Goal: Information Seeking & Learning: Learn about a topic

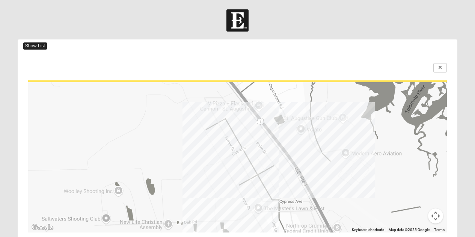
click at [31, 44] on span "Show List" at bounding box center [35, 45] width 24 height 7
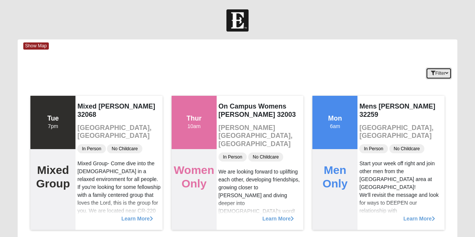
click at [446, 72] on icon "button" at bounding box center [446, 73] width 3 height 5
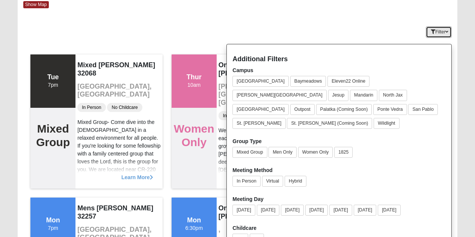
scroll to position [42, 0]
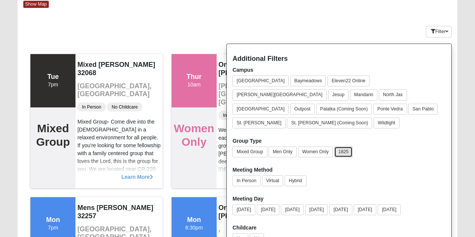
click at [344, 146] on button "1825" at bounding box center [343, 151] width 18 height 11
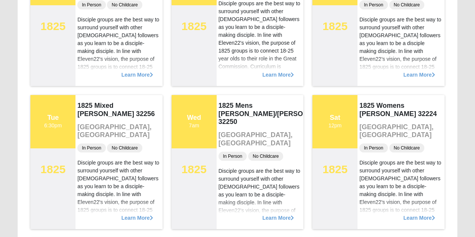
scroll to position [431, 0]
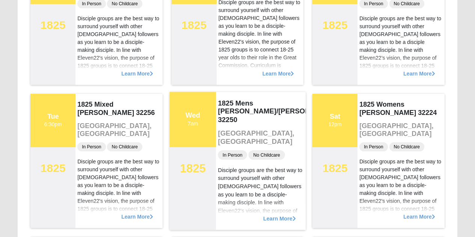
click at [277, 214] on span "Learn More" at bounding box center [279, 214] width 33 height 0
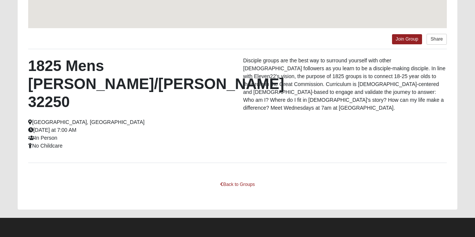
scroll to position [186, 0]
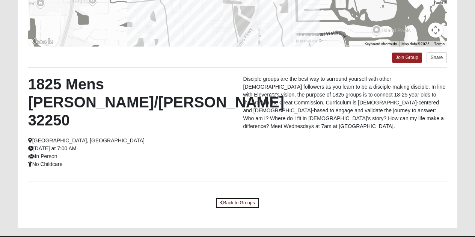
click at [227, 197] on link "Back to Groups" at bounding box center [237, 203] width 44 height 12
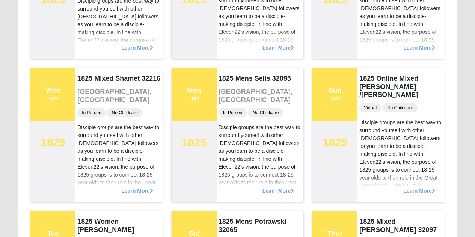
scroll to position [743, 0]
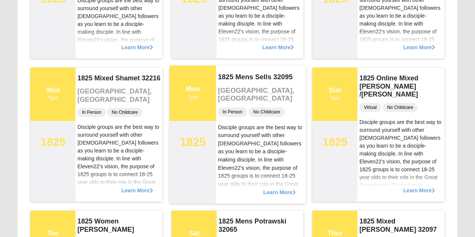
click at [281, 188] on span "Learn More" at bounding box center [279, 188] width 33 height 0
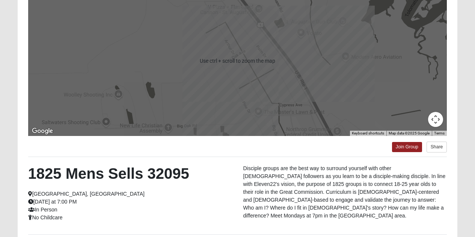
scroll to position [88, 0]
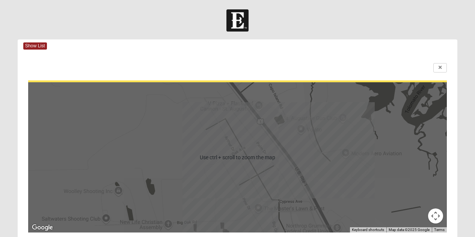
scroll to position [65, 0]
